Goal: Task Accomplishment & Management: Complete application form

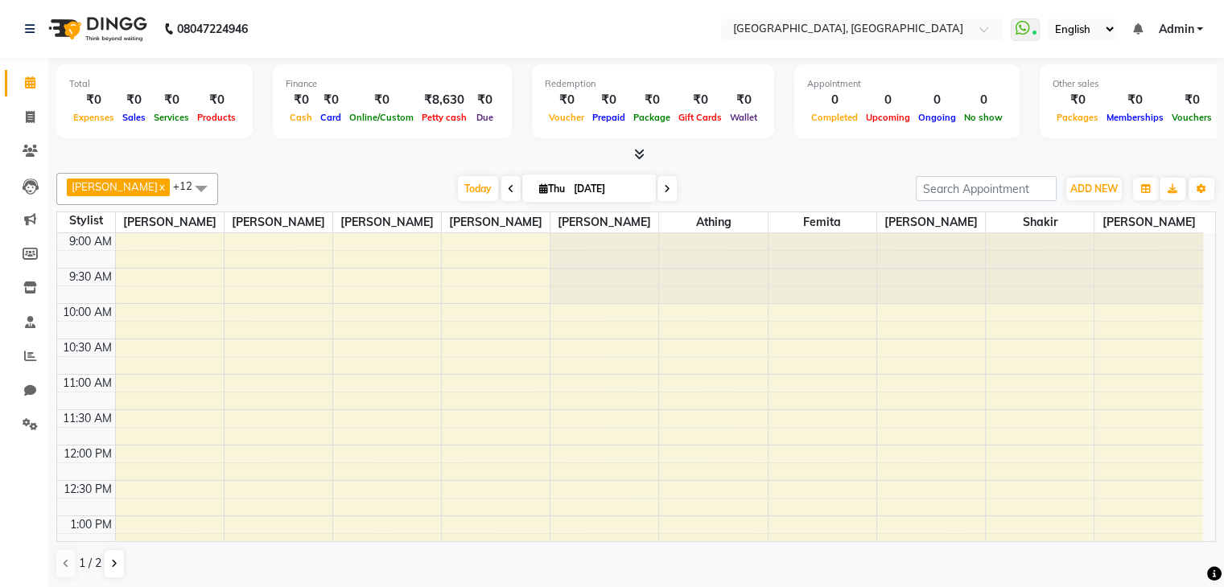
scroll to position [351, 0]
click at [28, 362] on icon at bounding box center [30, 356] width 12 height 12
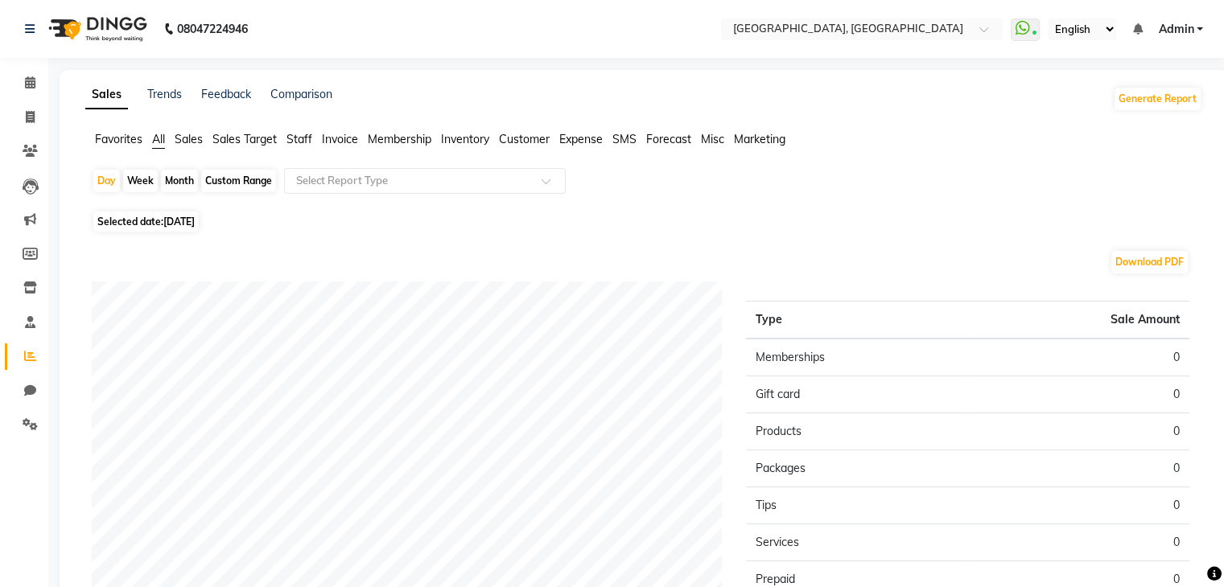
click at [295, 142] on span "Staff" at bounding box center [299, 139] width 26 height 14
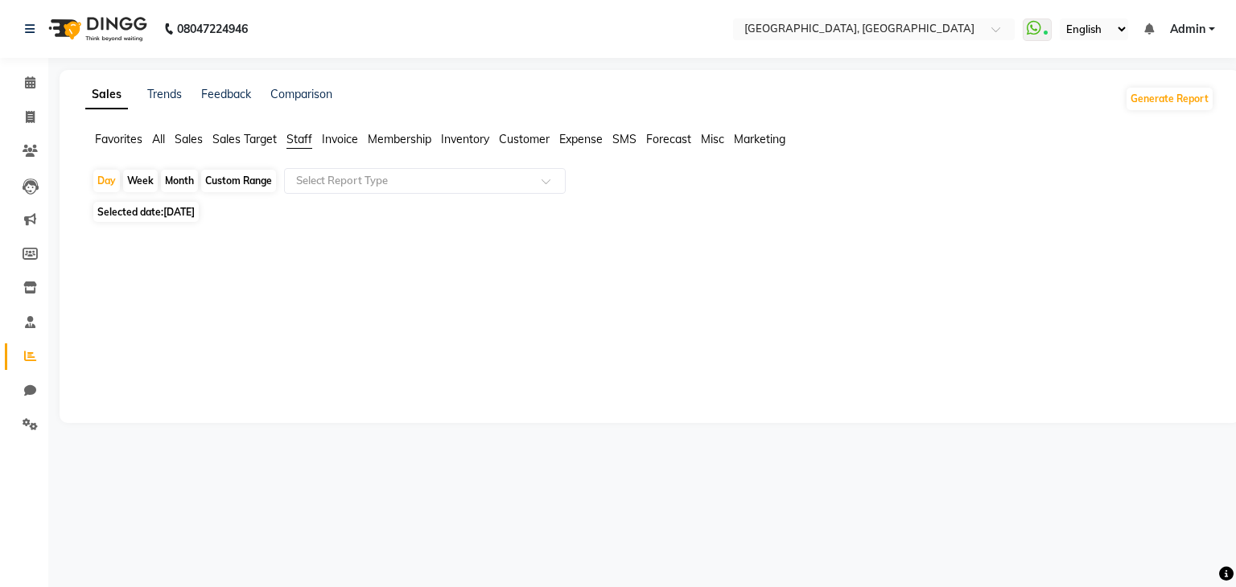
click at [174, 215] on span "[DATE]" at bounding box center [178, 212] width 31 height 12
select select "9"
select select "2025"
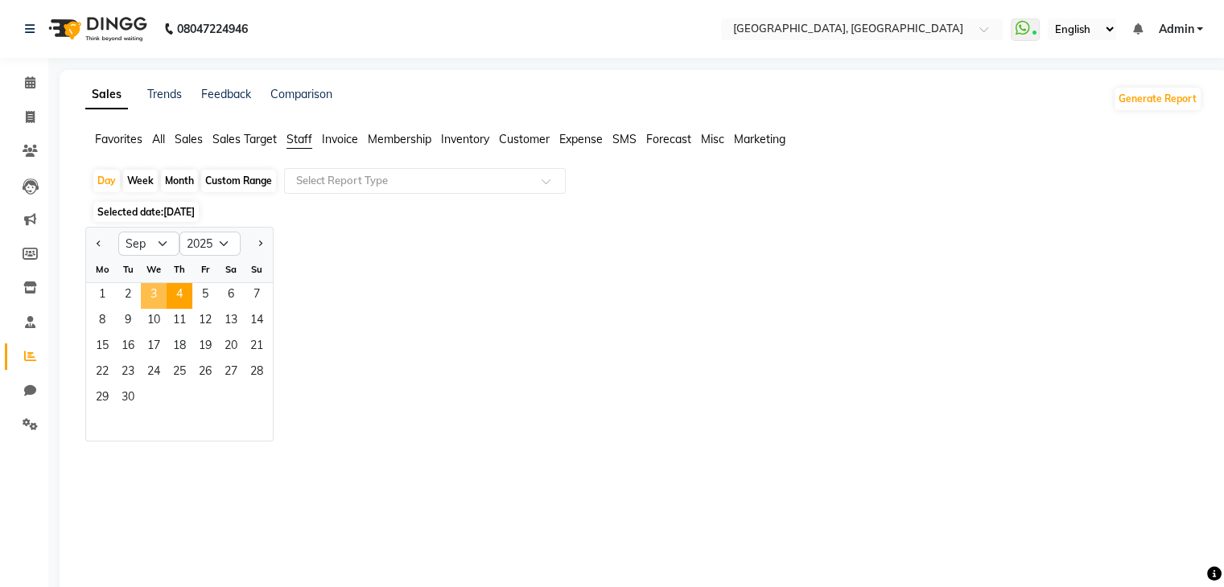
click at [146, 294] on span "3" at bounding box center [154, 296] width 26 height 26
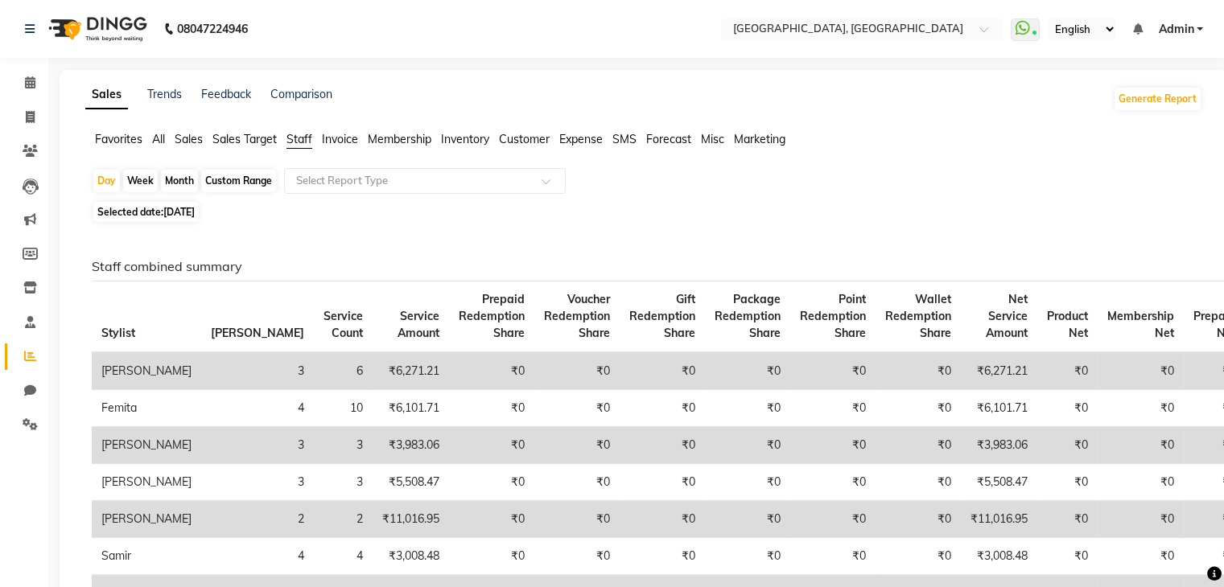
click at [5, 133] on li "Invoice" at bounding box center [24, 118] width 48 height 35
click at [19, 126] on span at bounding box center [30, 118] width 28 height 19
select select "service"
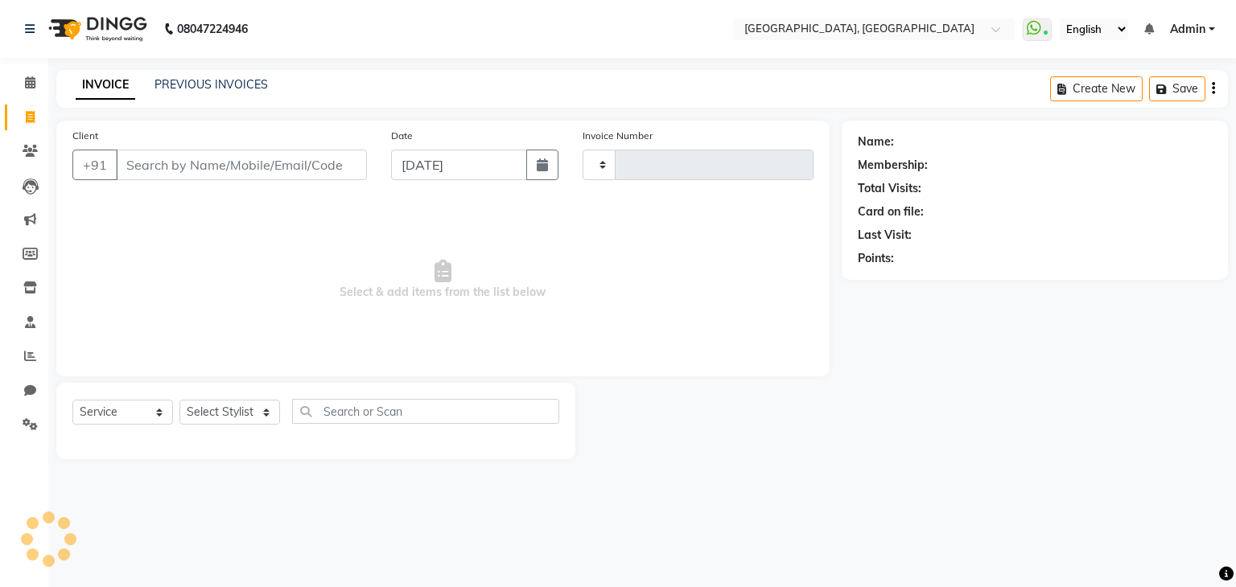
type input "1613"
select select "6682"
click at [231, 78] on link "PREVIOUS INVOICES" at bounding box center [210, 84] width 113 height 14
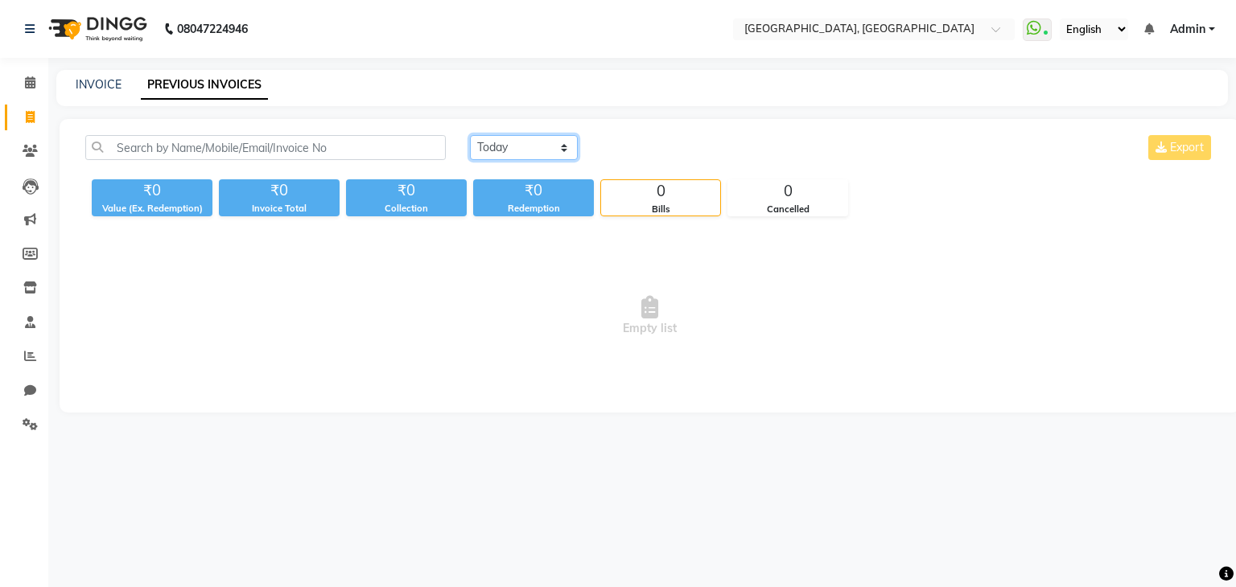
click at [533, 149] on select "Today Yesterday Custom Range" at bounding box center [524, 147] width 108 height 25
select select "yesterday"
click at [470, 135] on select "Today Yesterday Custom Range" at bounding box center [524, 147] width 108 height 25
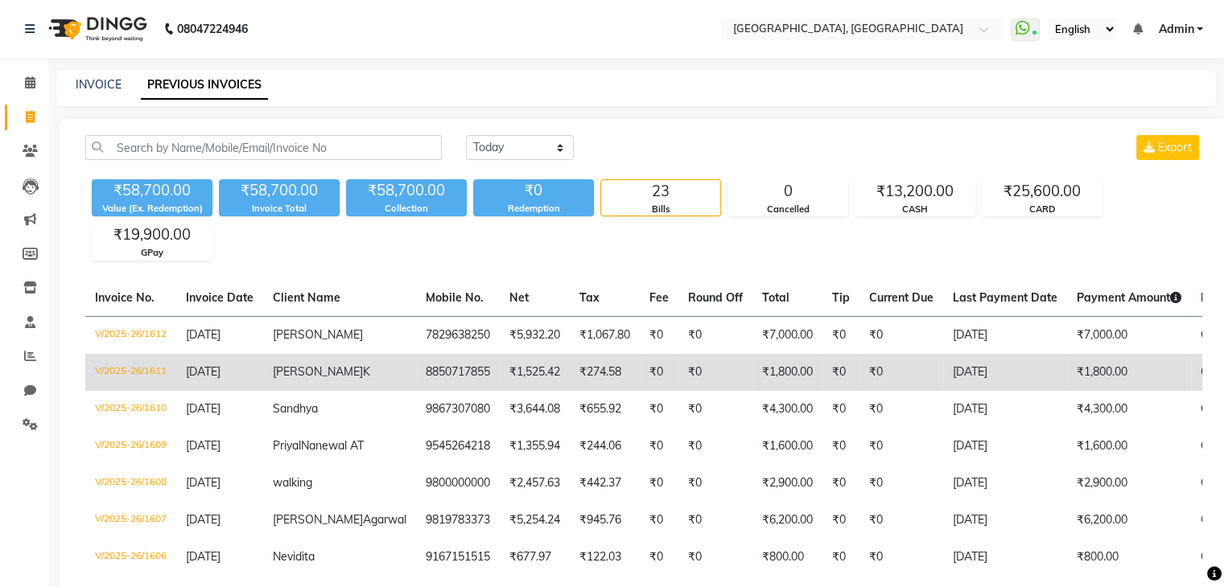
click at [570, 372] on td "₹274.58" at bounding box center [605, 372] width 70 height 37
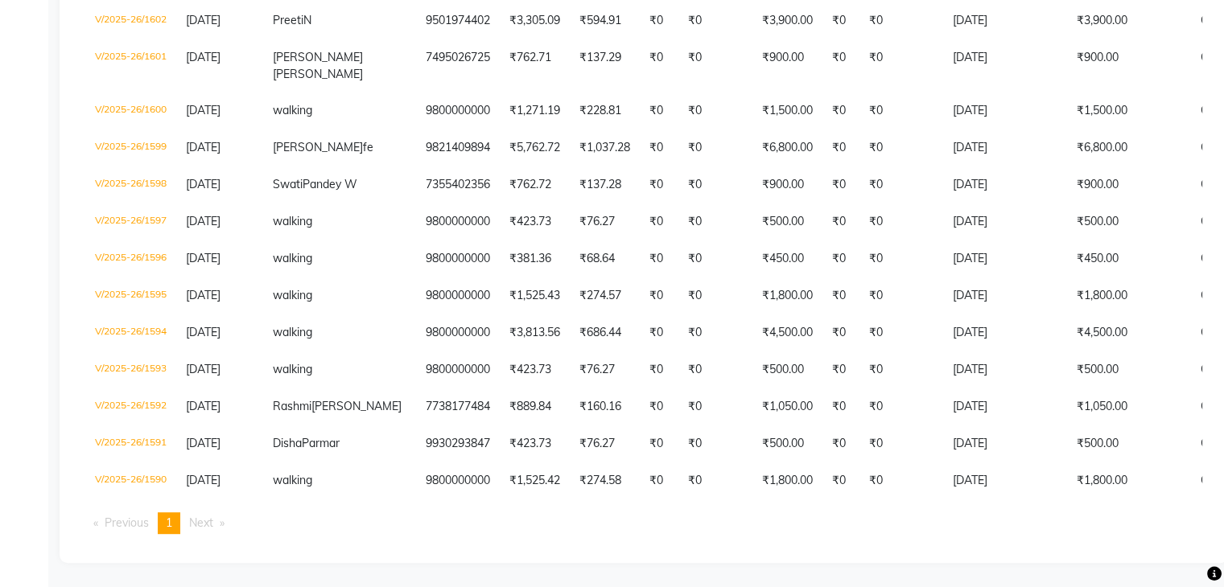
scroll to position [779, 0]
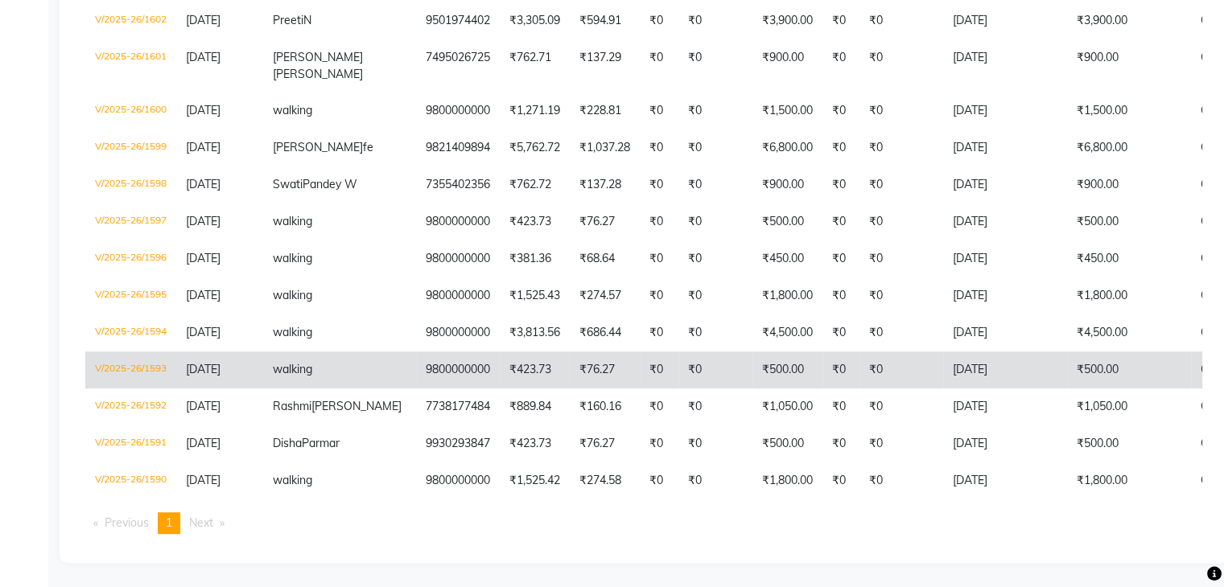
click at [314, 352] on td "walking" at bounding box center [339, 370] width 153 height 37
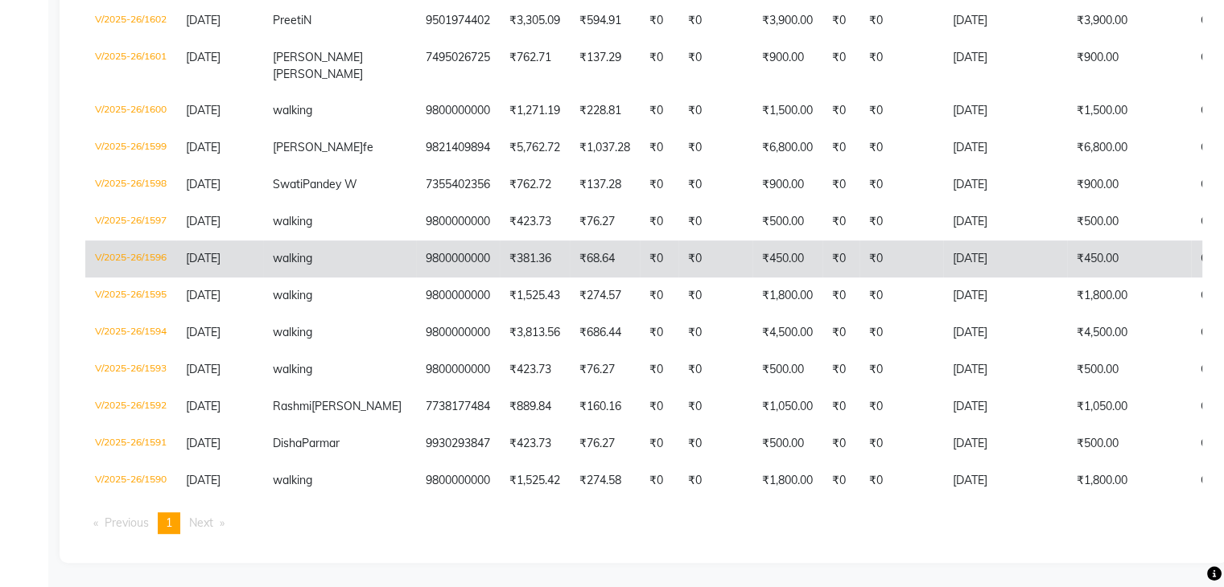
click at [416, 241] on td "9800000000" at bounding box center [458, 259] width 84 height 37
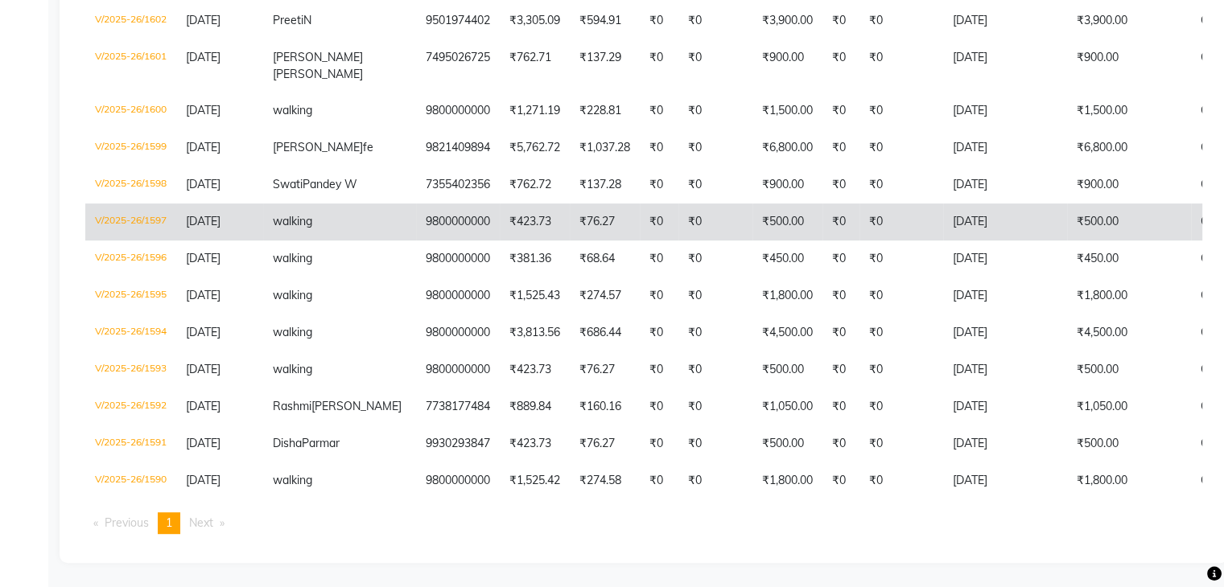
click at [416, 204] on td "9800000000" at bounding box center [458, 222] width 84 height 37
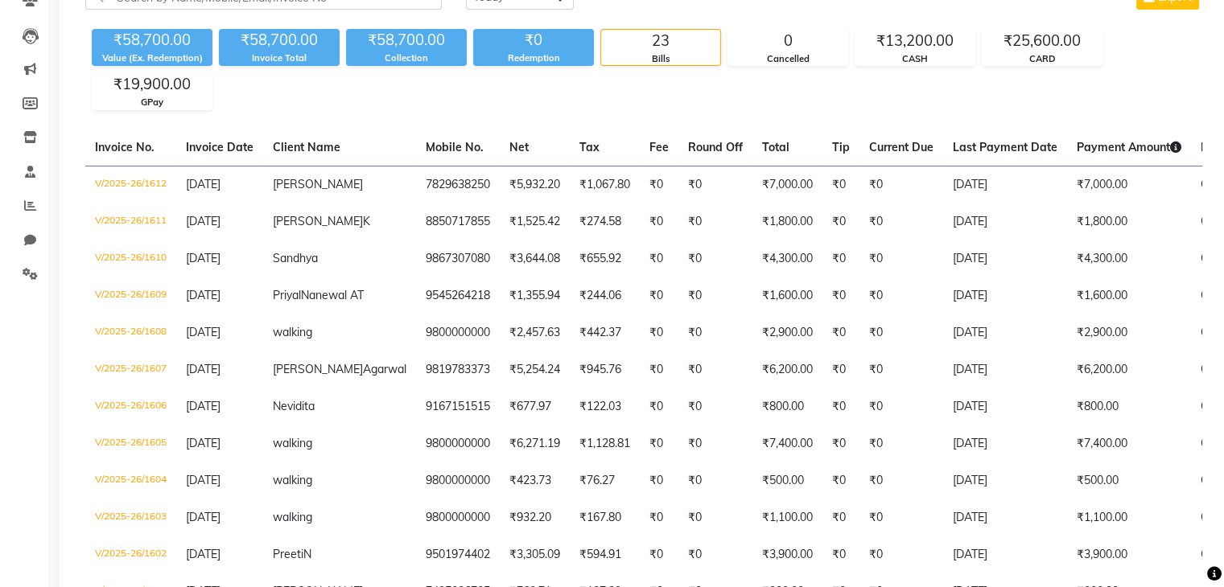
scroll to position [0, 0]
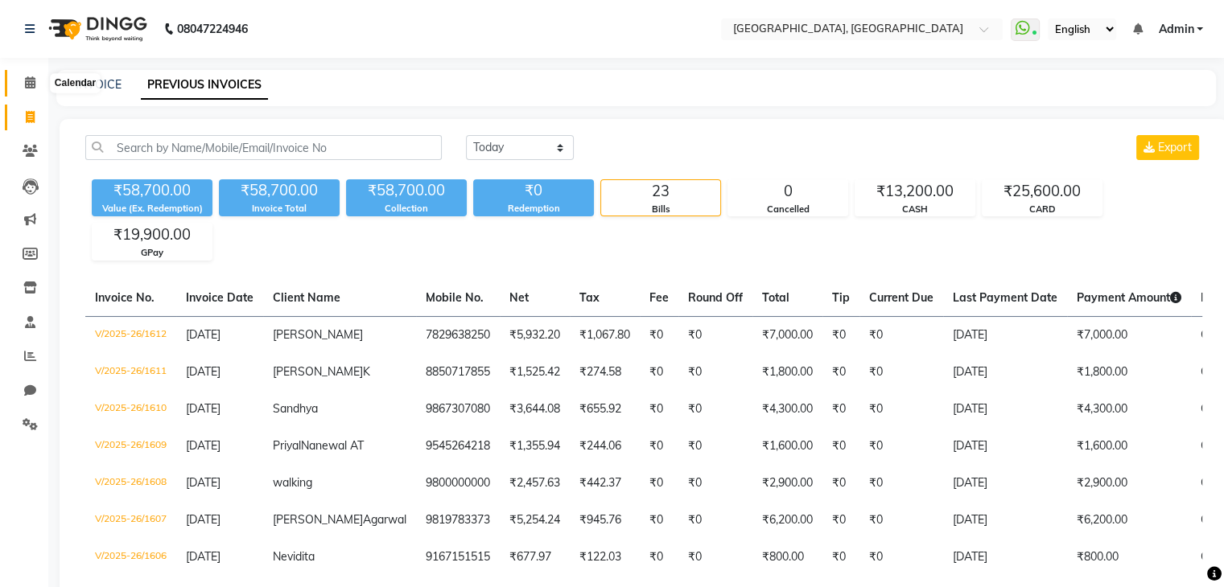
click at [18, 76] on span at bounding box center [30, 83] width 28 height 19
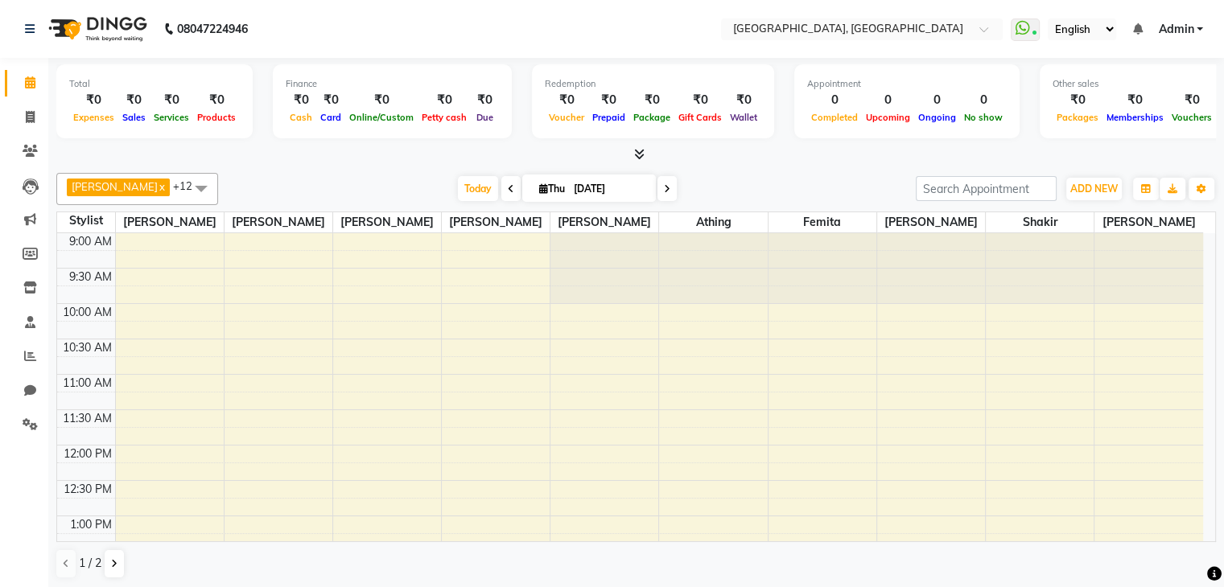
click at [442, 126] on div "Finance ₹0 Cash ₹0 Card ₹0 Online/Custom ₹0 Petty cash ₹0 Due" at bounding box center [392, 101] width 239 height 74
click at [386, 169] on div "Aarti paswan x Athing x Femita x Junu x Mansi x Rehman Elve x Sabina shaikh x S…" at bounding box center [635, 376] width 1159 height 419
click at [26, 111] on icon at bounding box center [30, 117] width 9 height 12
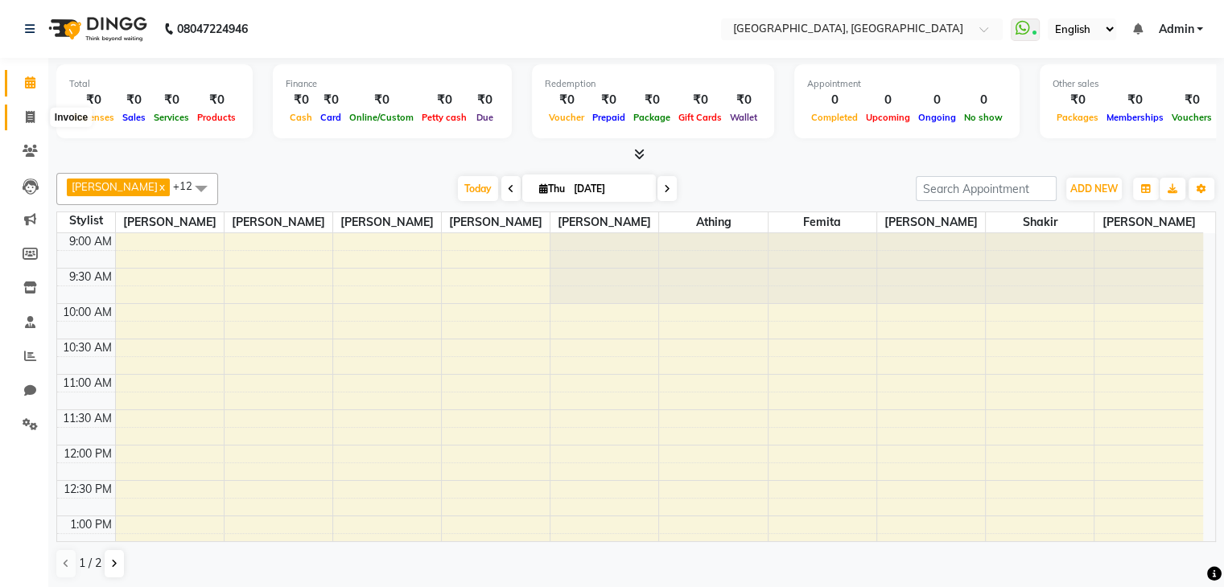
select select "6682"
select select "service"
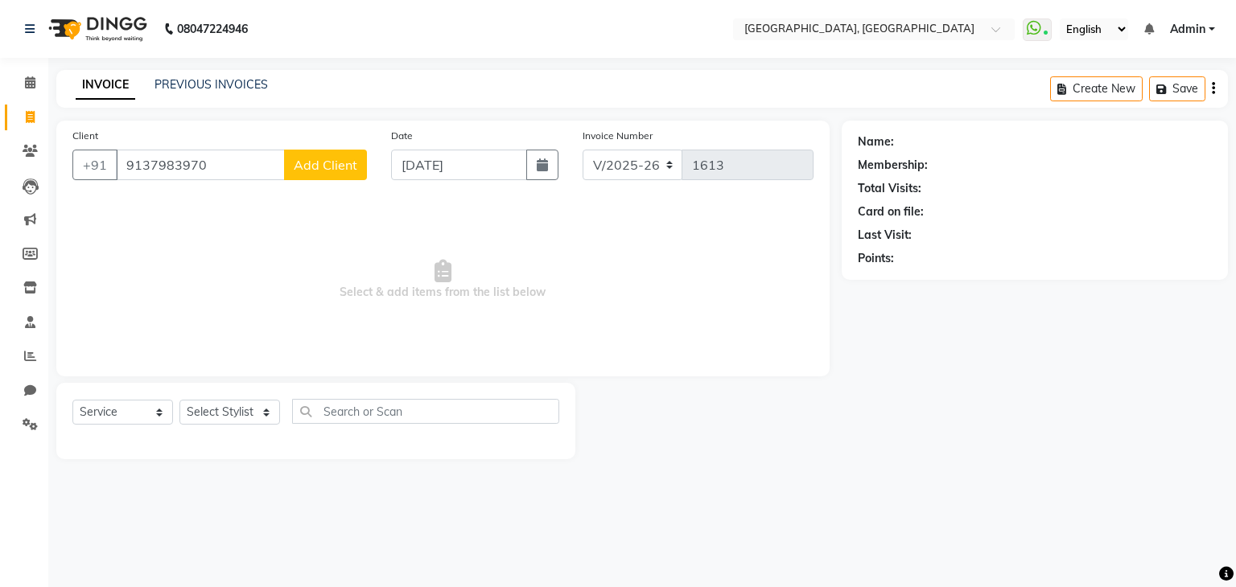
type input "9137983970"
click at [341, 164] on span "Add Client" at bounding box center [326, 165] width 64 height 16
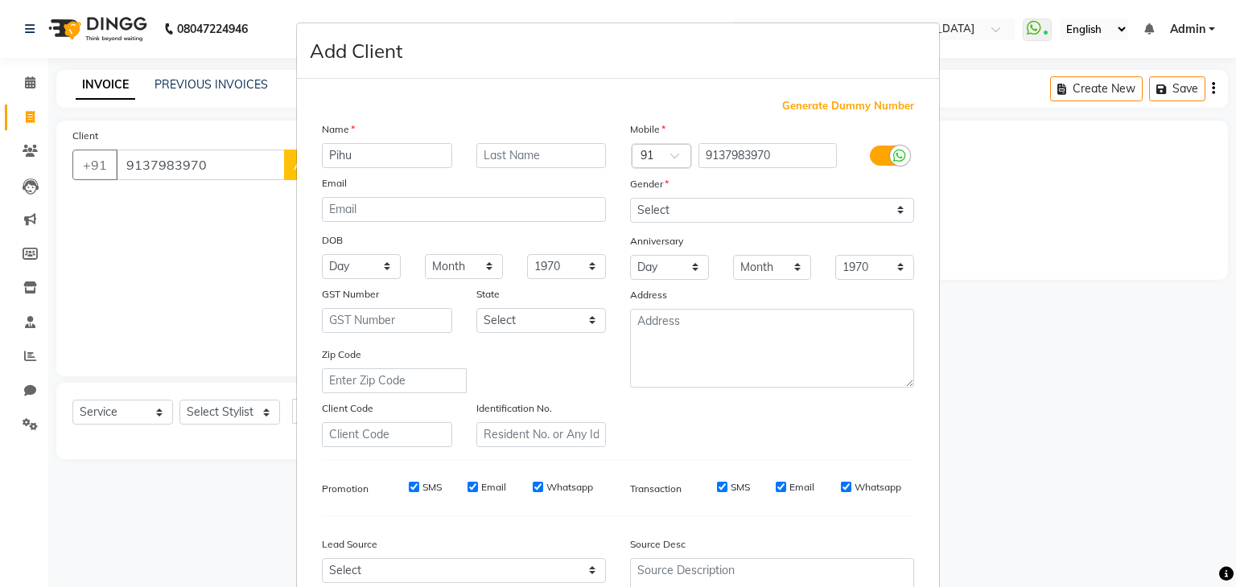
type input "Pihu"
click at [512, 151] on input "text" at bounding box center [541, 155] width 130 height 25
type input "Sharma W"
click at [698, 219] on select "Select Male Female Other Prefer Not To Say" at bounding box center [772, 210] width 284 height 25
select select "female"
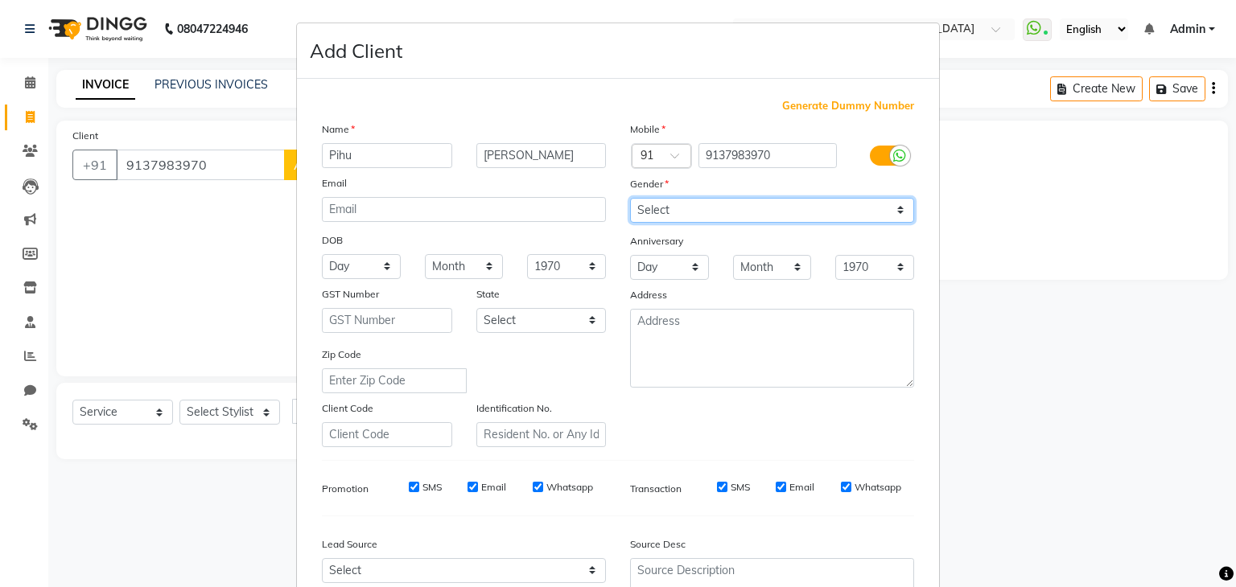
click at [630, 199] on select "Select Male Female Other Prefer Not To Say" at bounding box center [772, 210] width 284 height 25
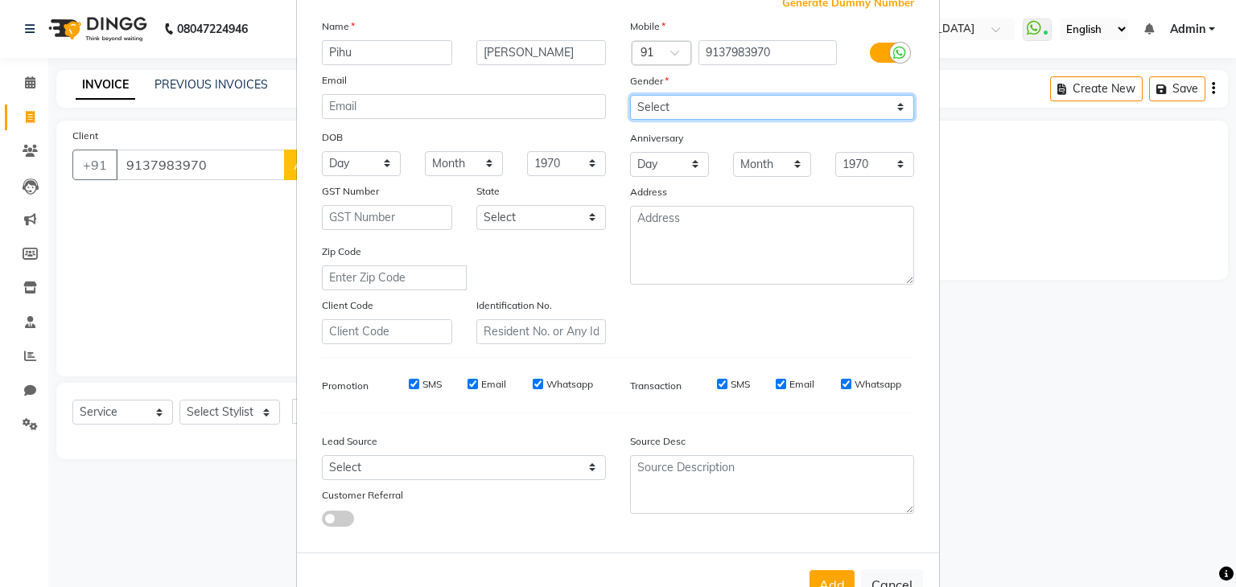
scroll to position [163, 0]
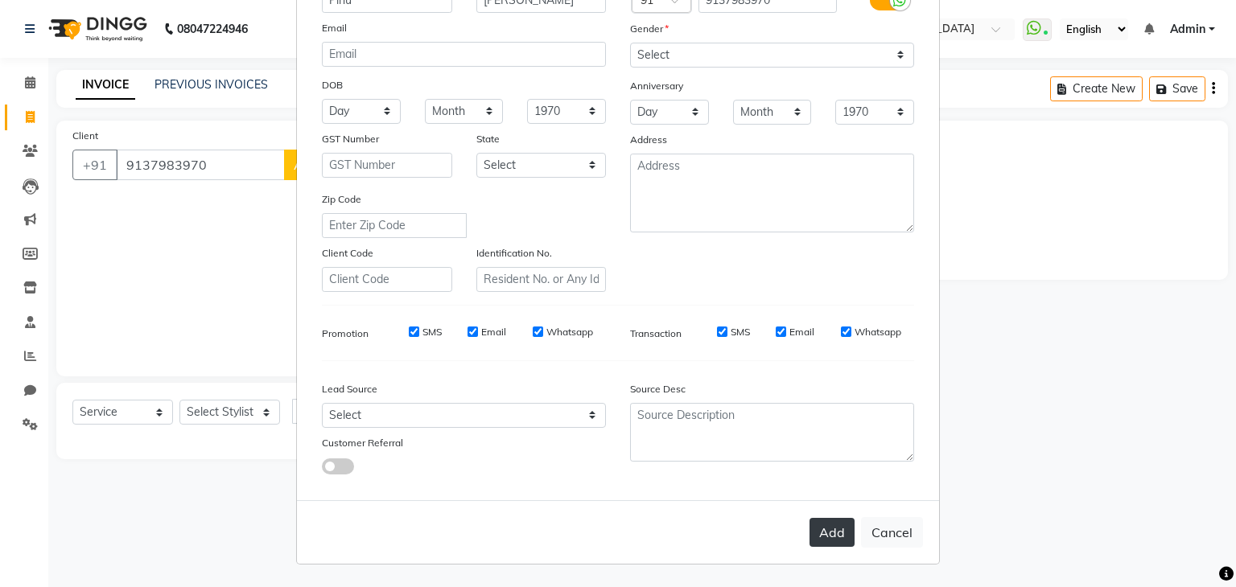
click at [823, 544] on button "Add" at bounding box center [831, 532] width 45 height 29
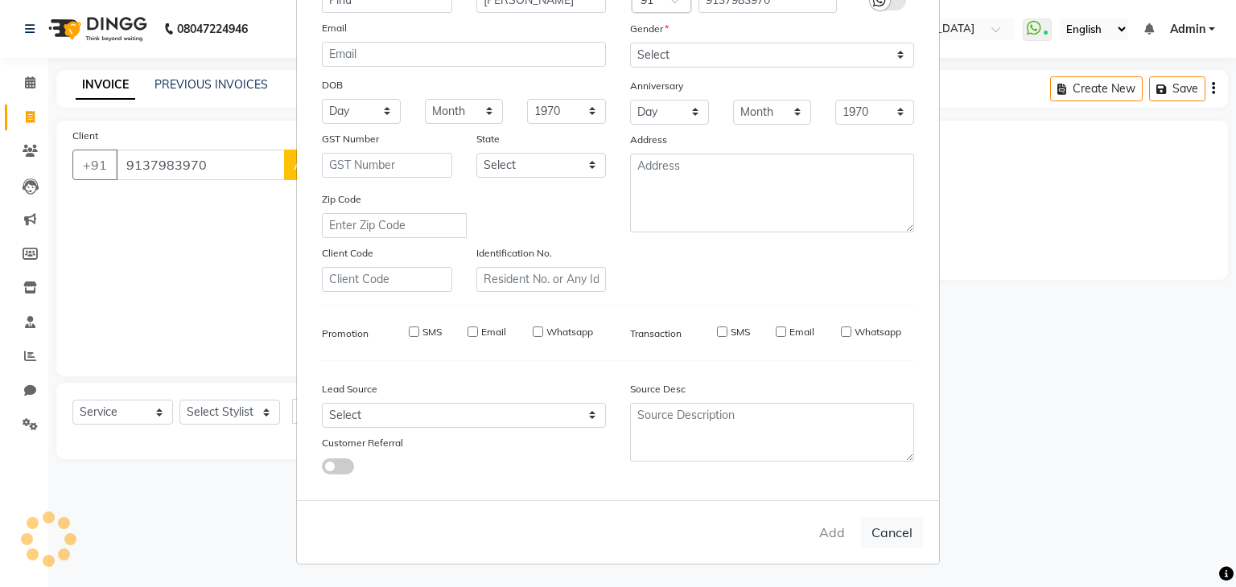
select select
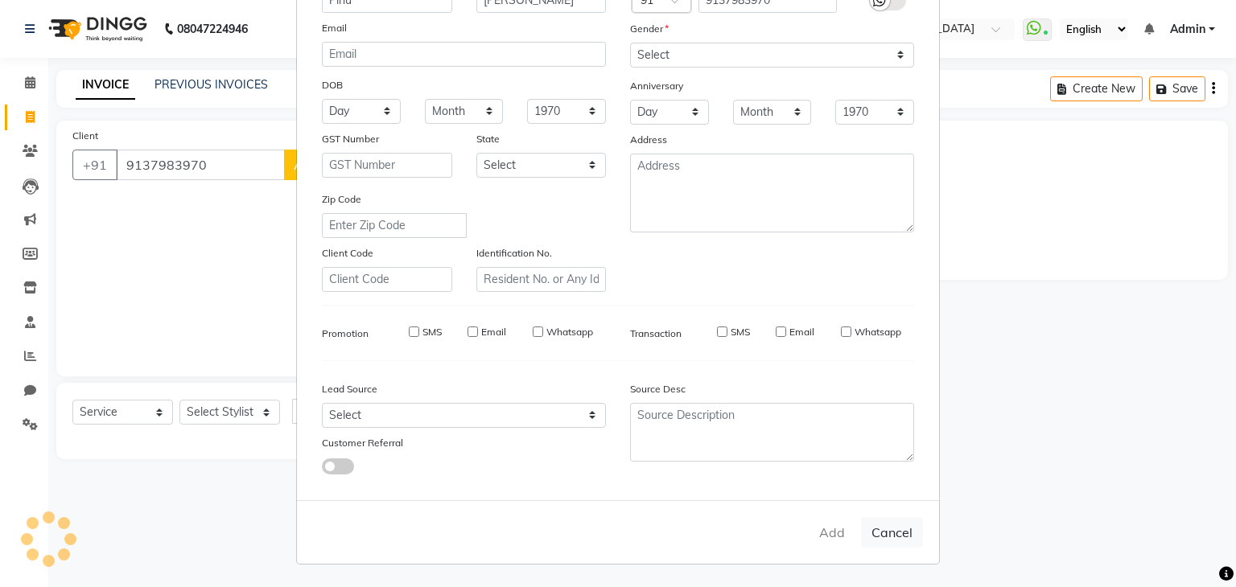
select select
checkbox input "false"
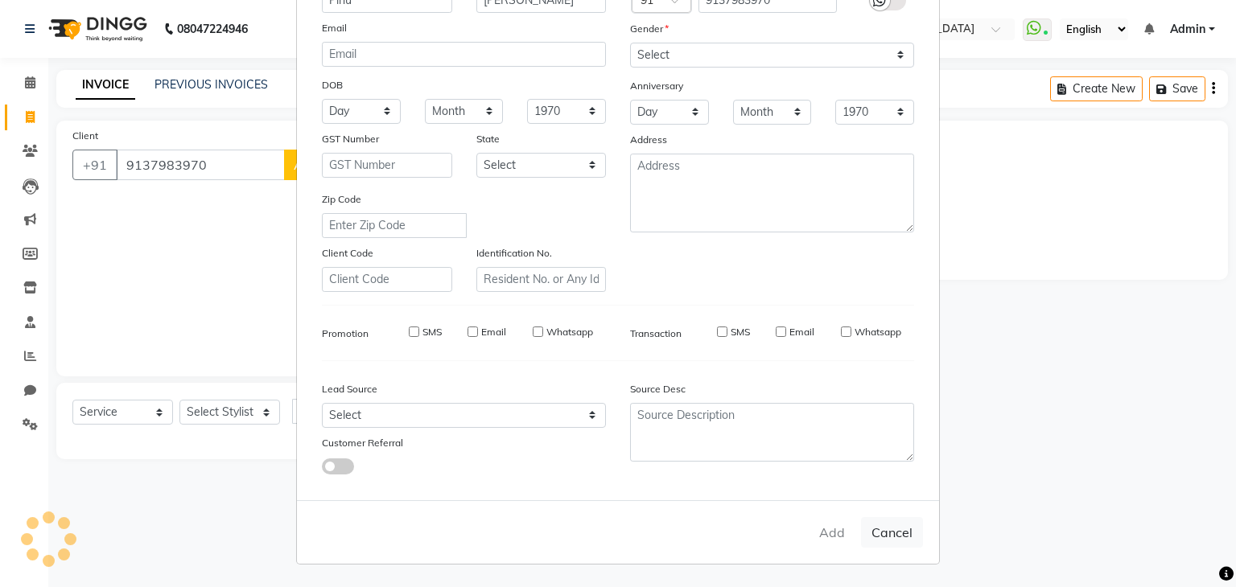
checkbox input "false"
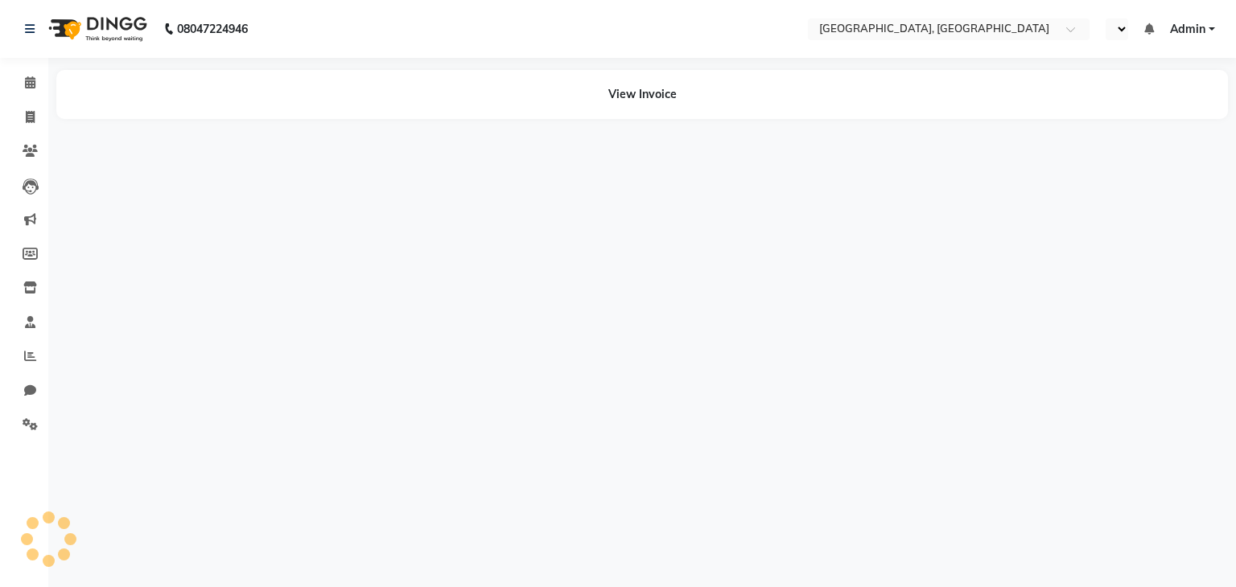
select select "en"
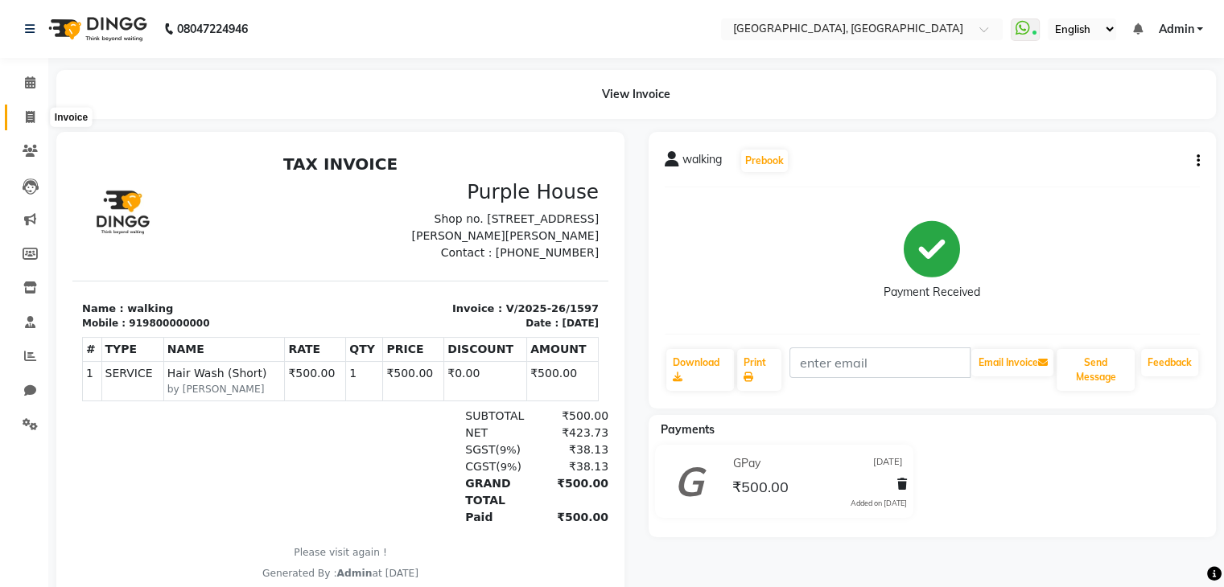
drag, startPoint x: 0, startPoint y: 0, endPoint x: 18, endPoint y: 108, distance: 109.3
click at [18, 109] on span at bounding box center [30, 118] width 28 height 19
select select "6682"
select select "service"
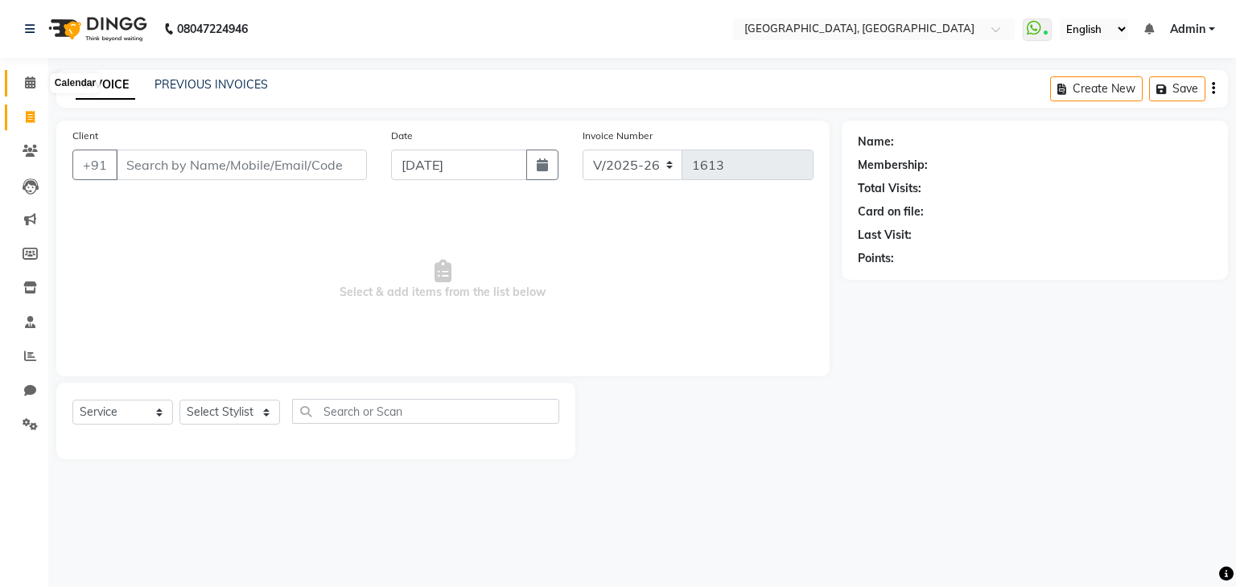
click at [23, 87] on span at bounding box center [30, 83] width 28 height 19
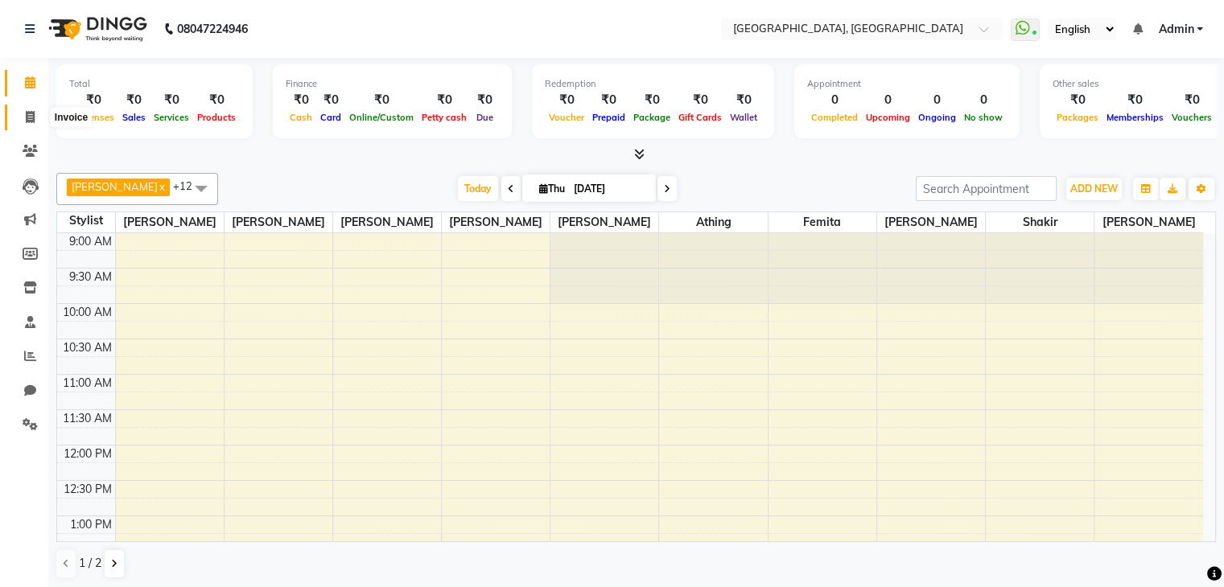
click at [18, 117] on span at bounding box center [30, 118] width 28 height 19
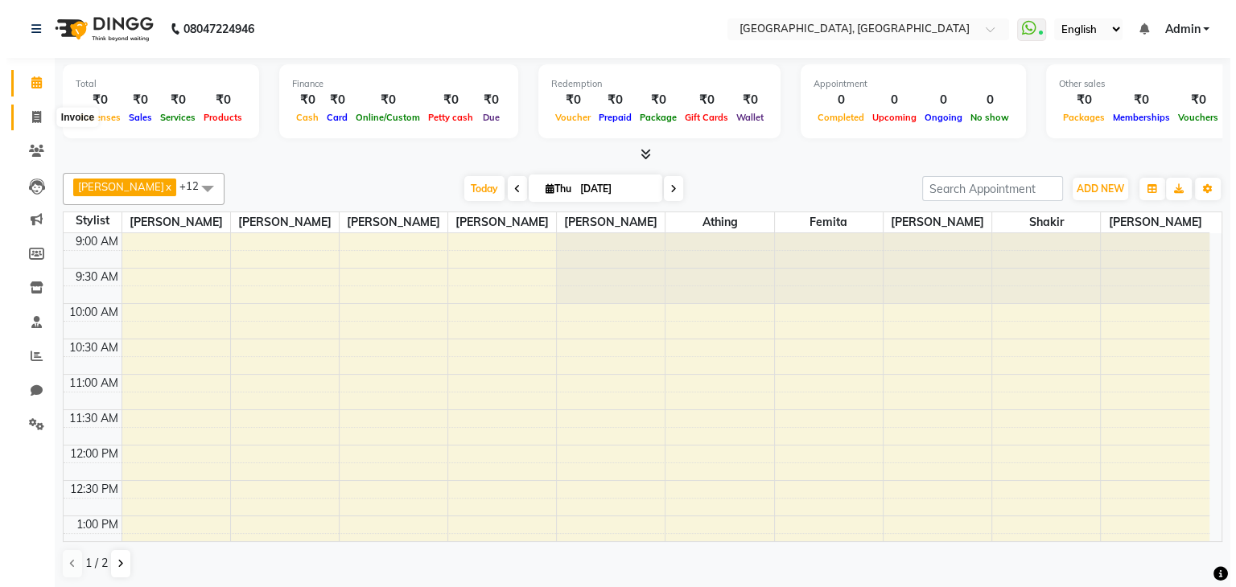
select select "6682"
select select "service"
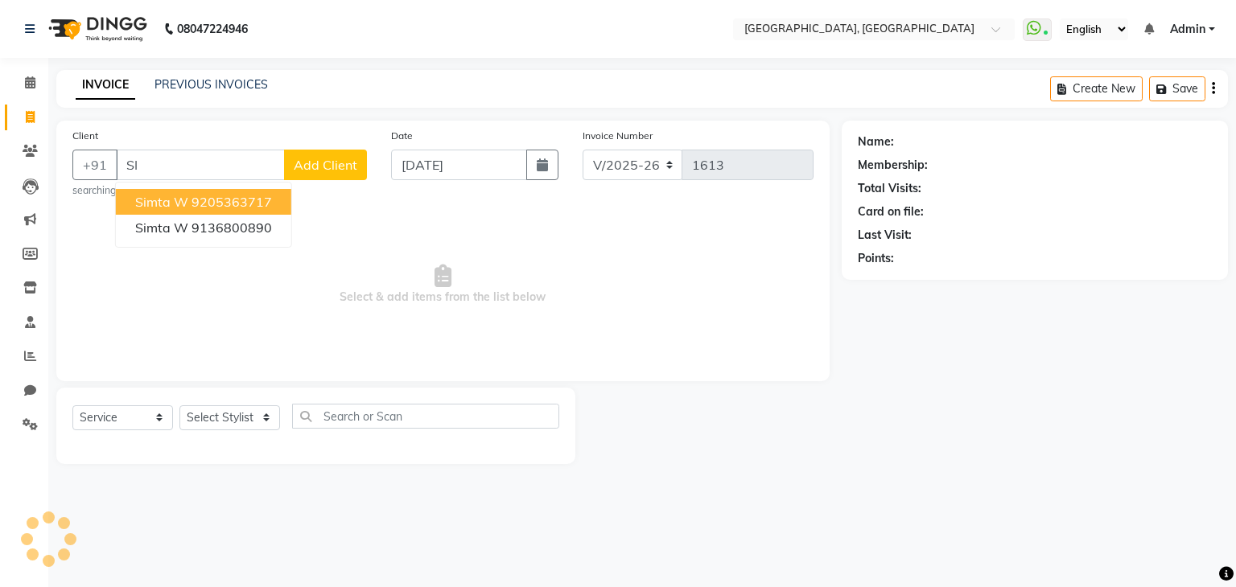
type input "S"
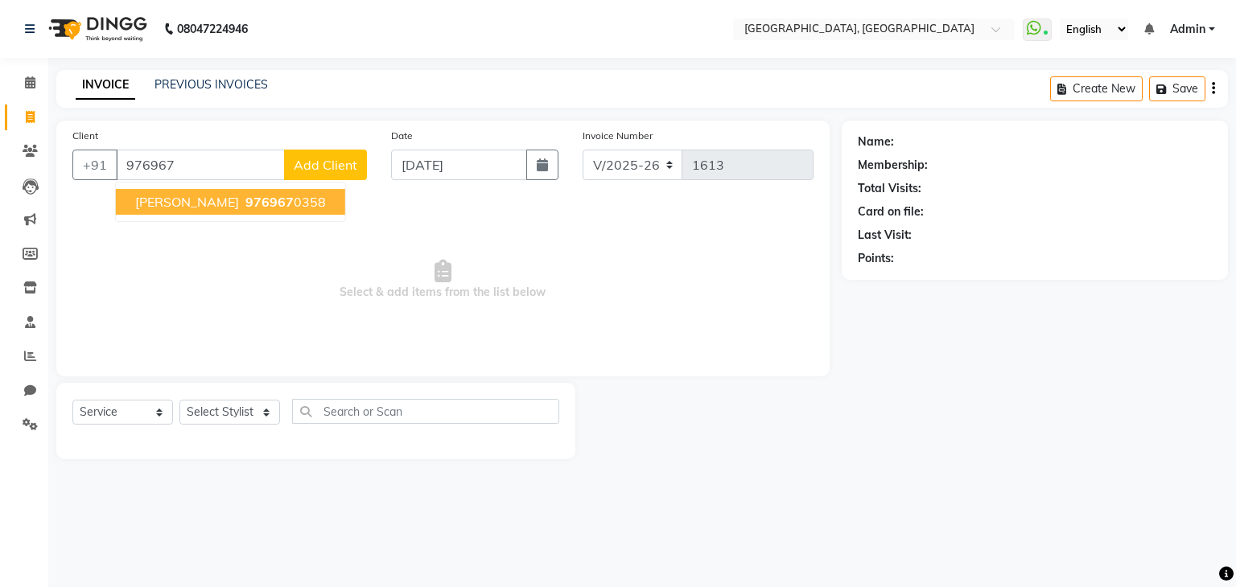
click at [245, 201] on span "976967" at bounding box center [269, 202] width 48 height 16
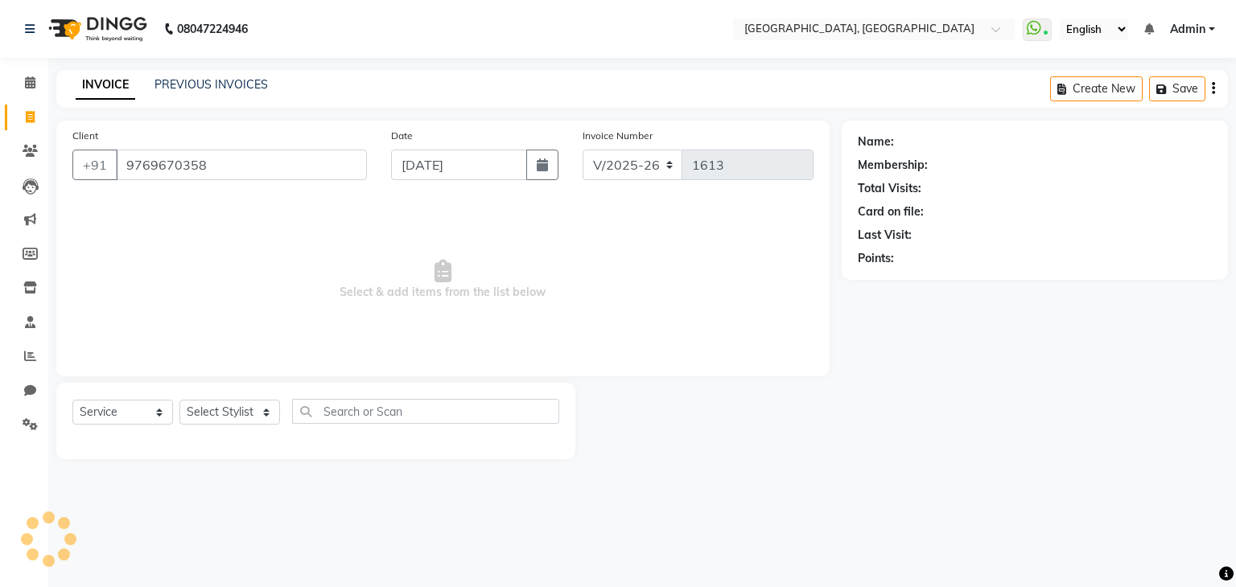
type input "9769670358"
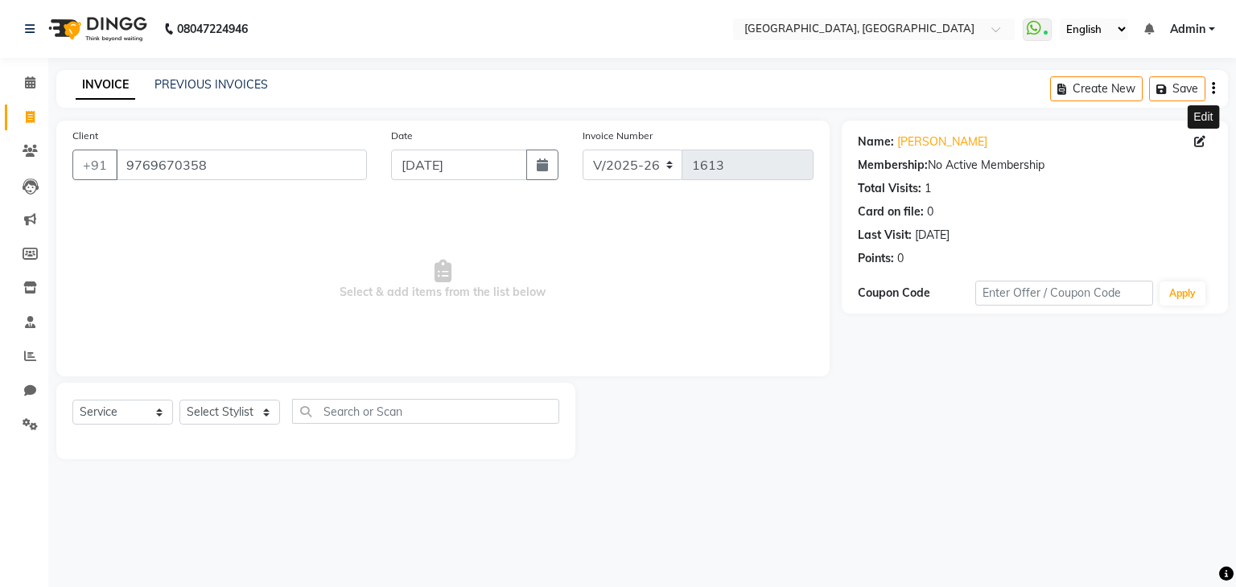
click at [1195, 137] on icon at bounding box center [1199, 141] width 11 height 11
select select "female"
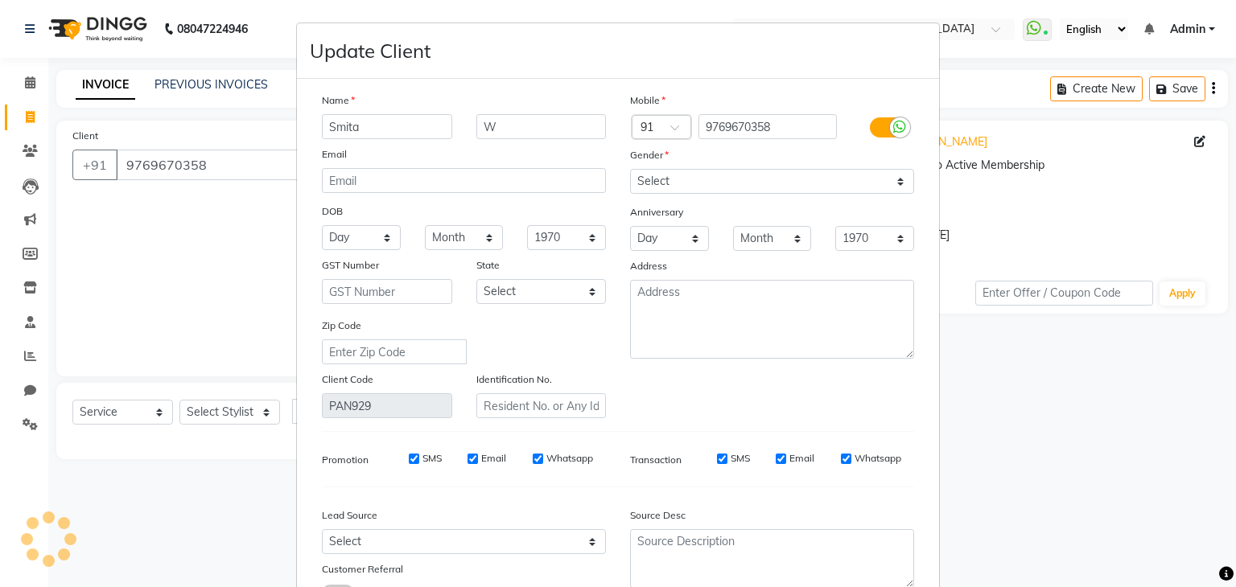
click at [468, 125] on div "W" at bounding box center [541, 126] width 154 height 25
click at [476, 126] on input "W" at bounding box center [541, 126] width 130 height 25
type input "Shanbak W"
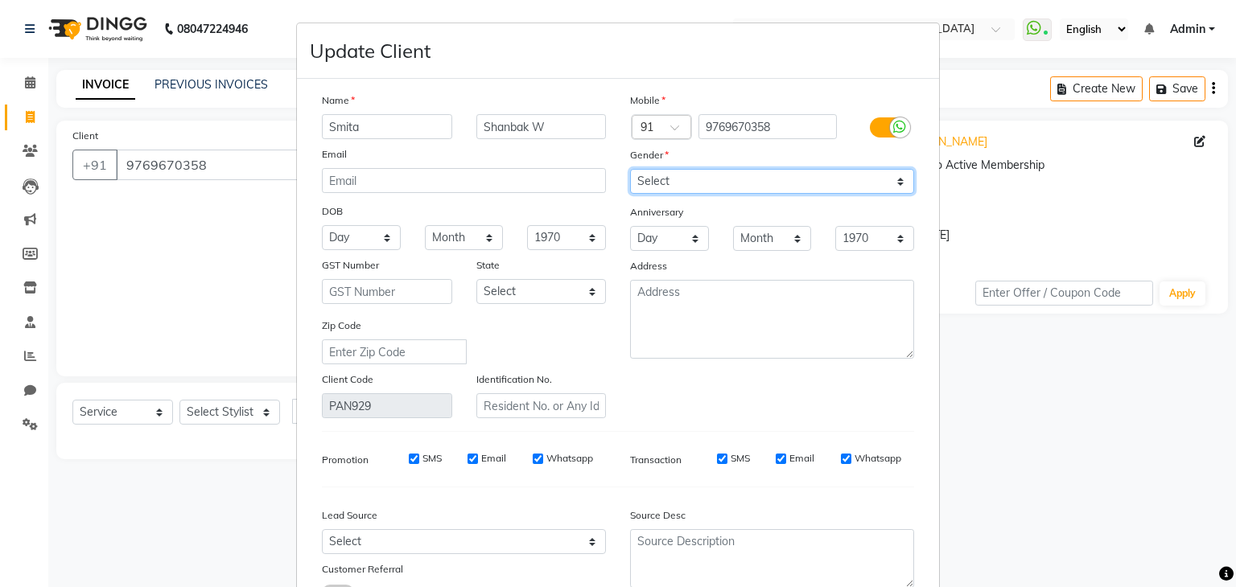
click at [674, 184] on select "Select Male Female Other Prefer Not To Say" at bounding box center [772, 181] width 284 height 25
click at [630, 170] on select "Select Male Female Other Prefer Not To Say" at bounding box center [772, 181] width 284 height 25
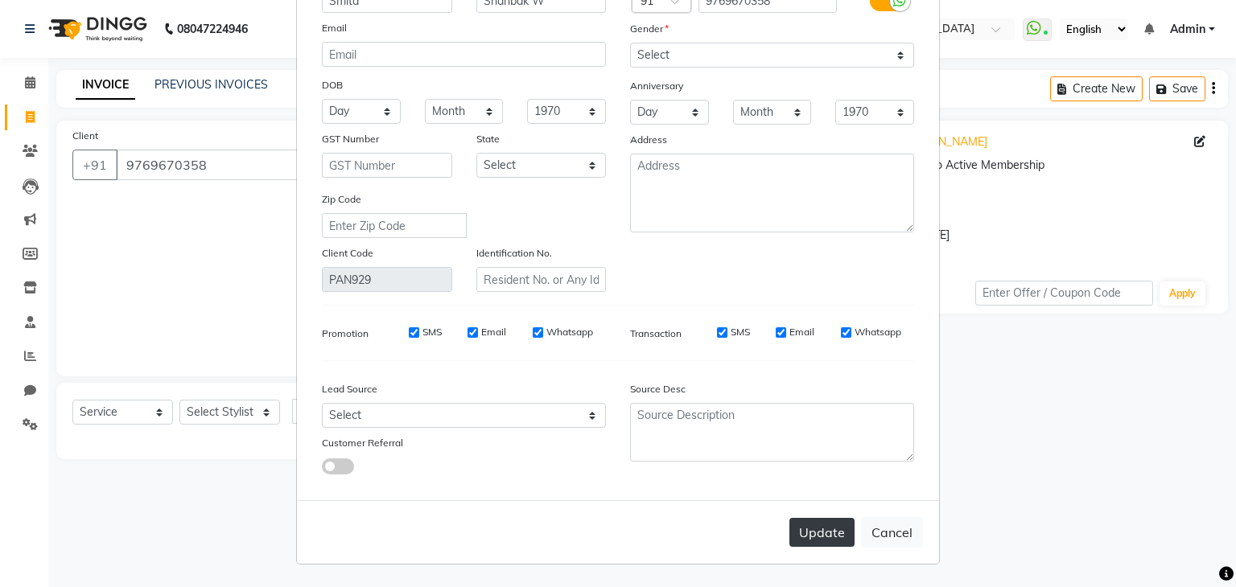
click at [802, 525] on button "Update" at bounding box center [821, 532] width 65 height 29
select select
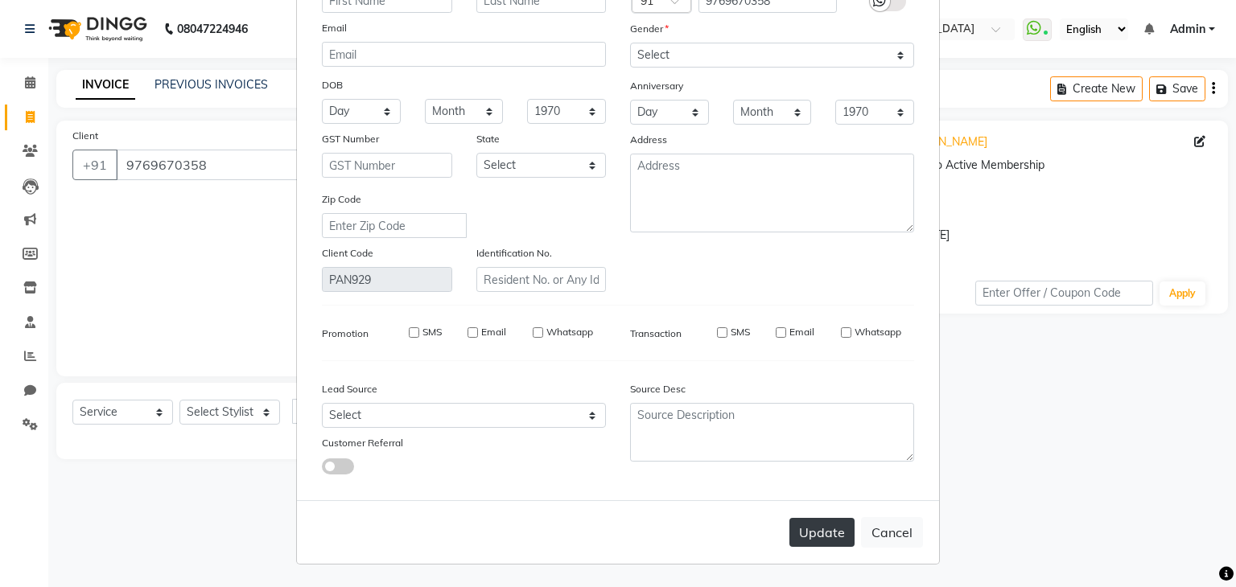
select select
checkbox input "false"
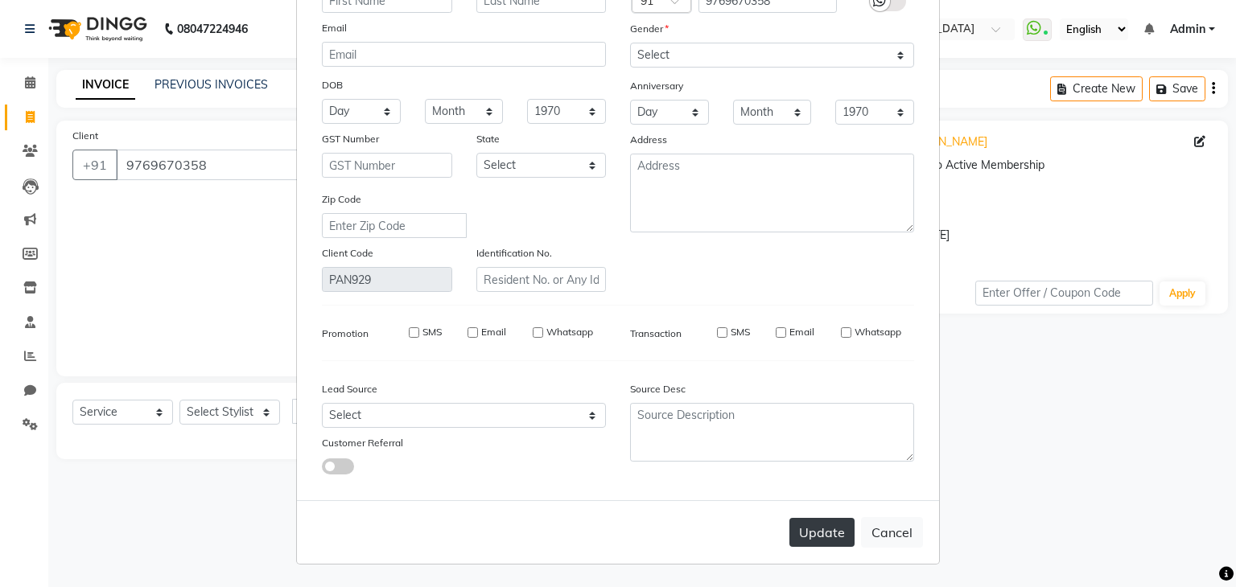
checkbox input "false"
